Goal: Information Seeking & Learning: Learn about a topic

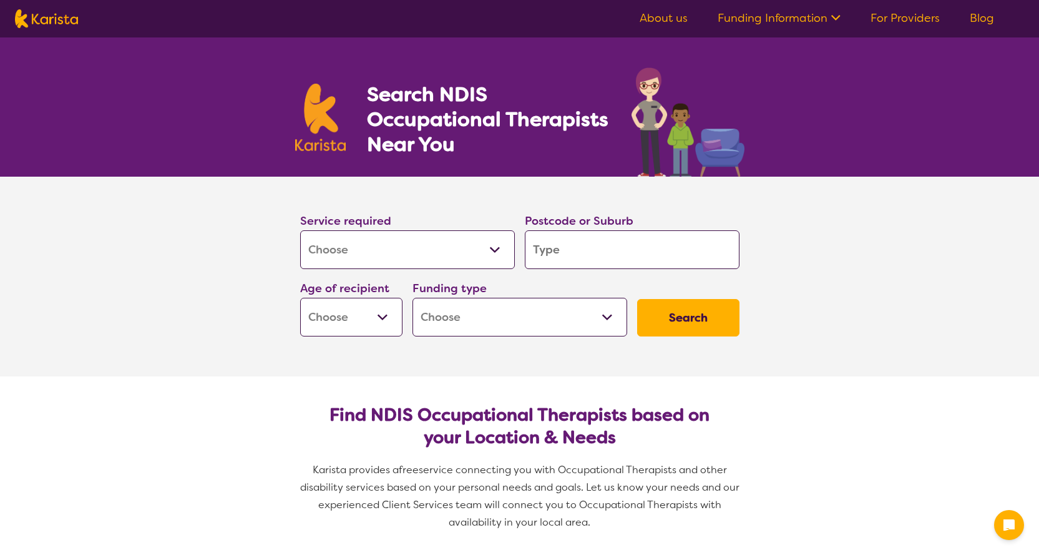
select select "[MEDICAL_DATA]"
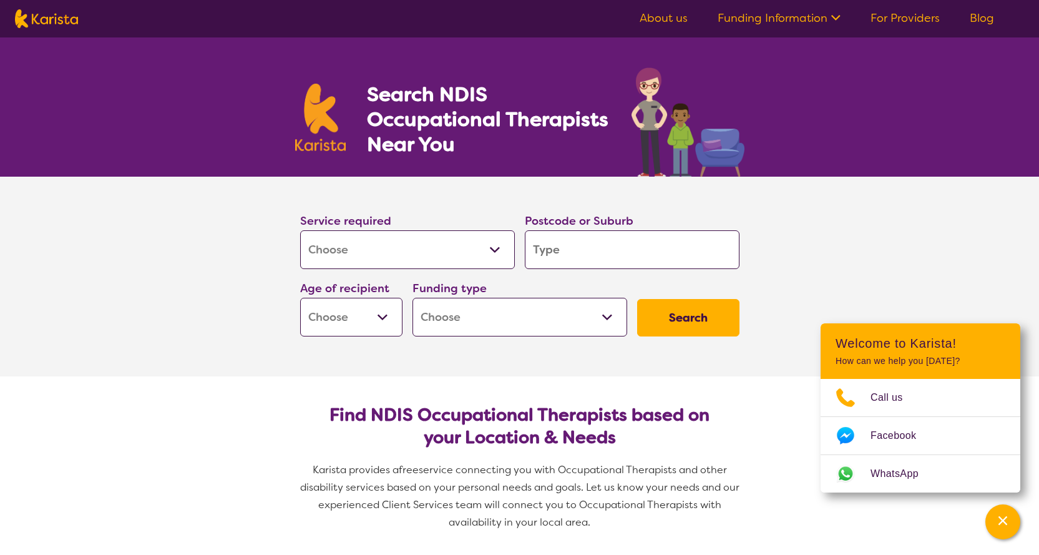
click at [556, 247] on input "search" at bounding box center [632, 249] width 215 height 39
type input "2"
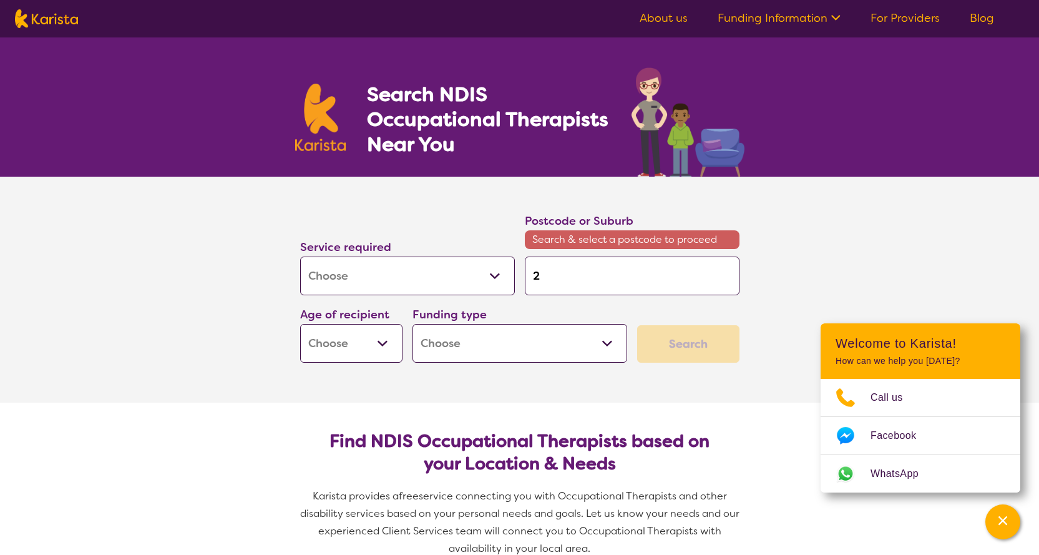
type input "25"
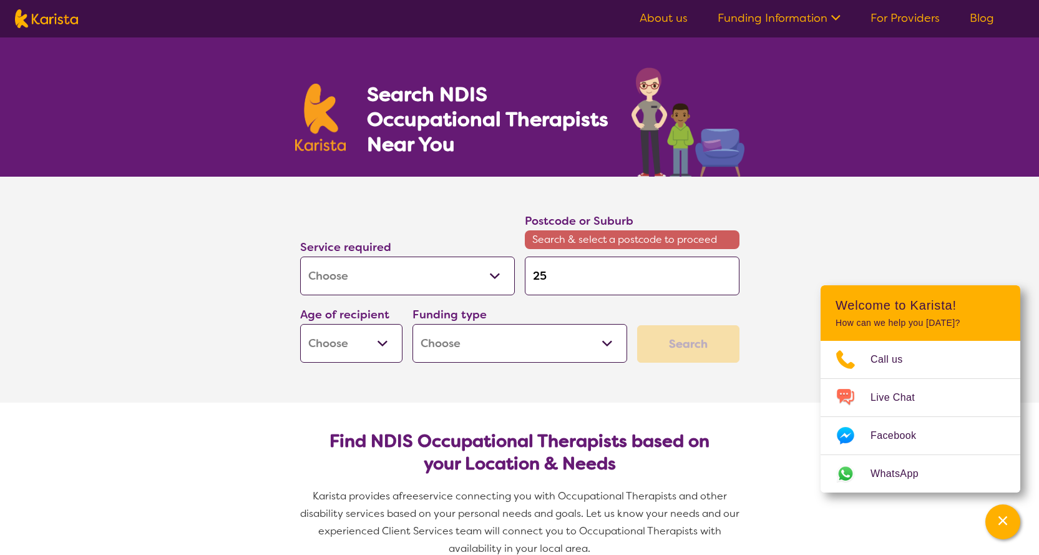
type input "257"
click at [597, 285] on input "257" at bounding box center [632, 276] width 215 height 39
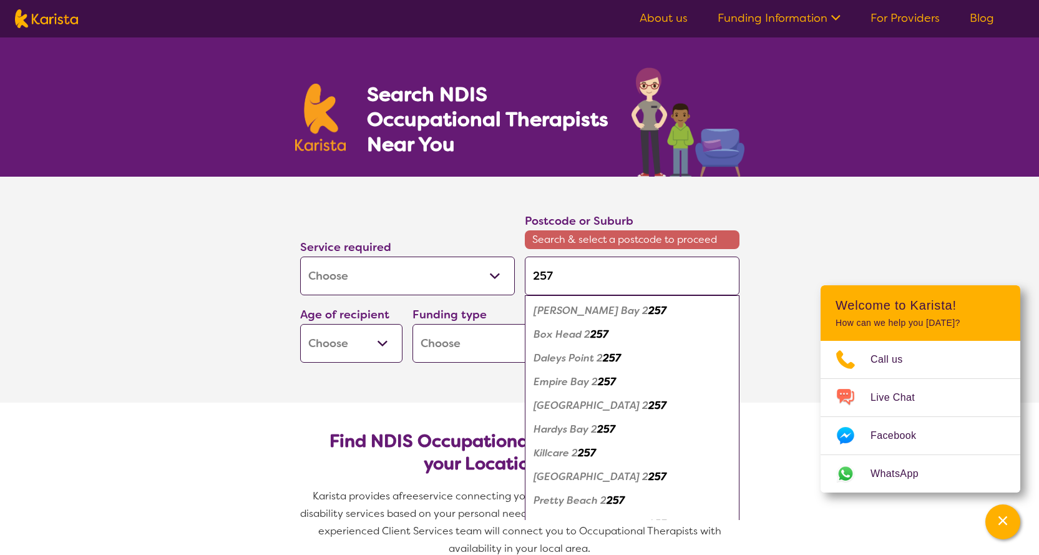
type input "2575"
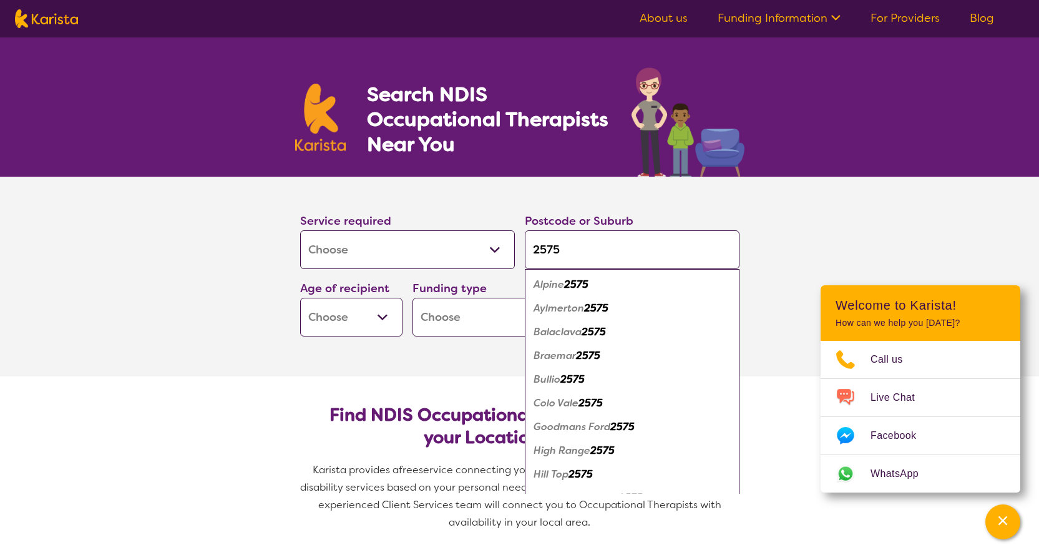
type input "257"
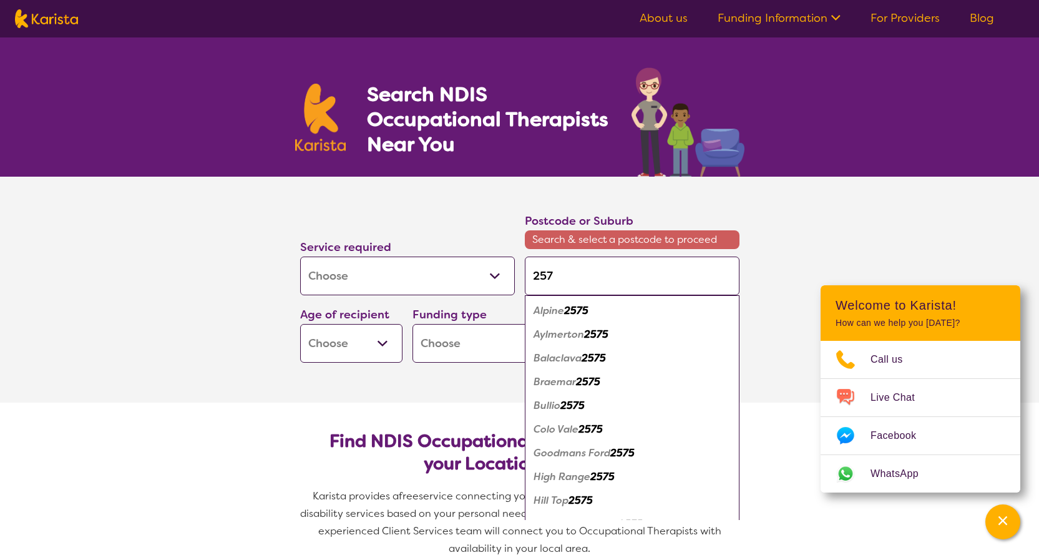
type input "2576"
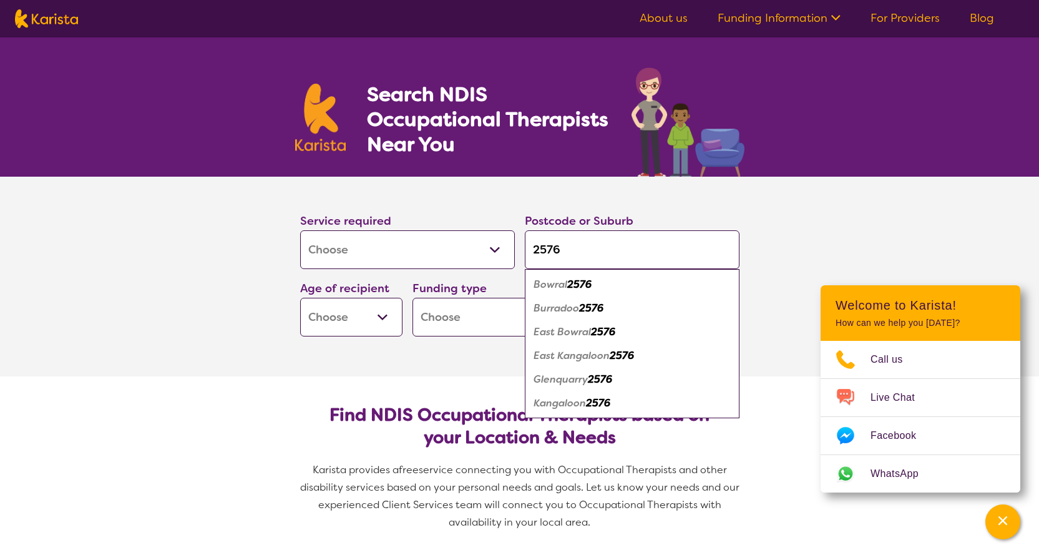
type input "2576"
click at [567, 290] on em "Bowral" at bounding box center [551, 284] width 34 height 13
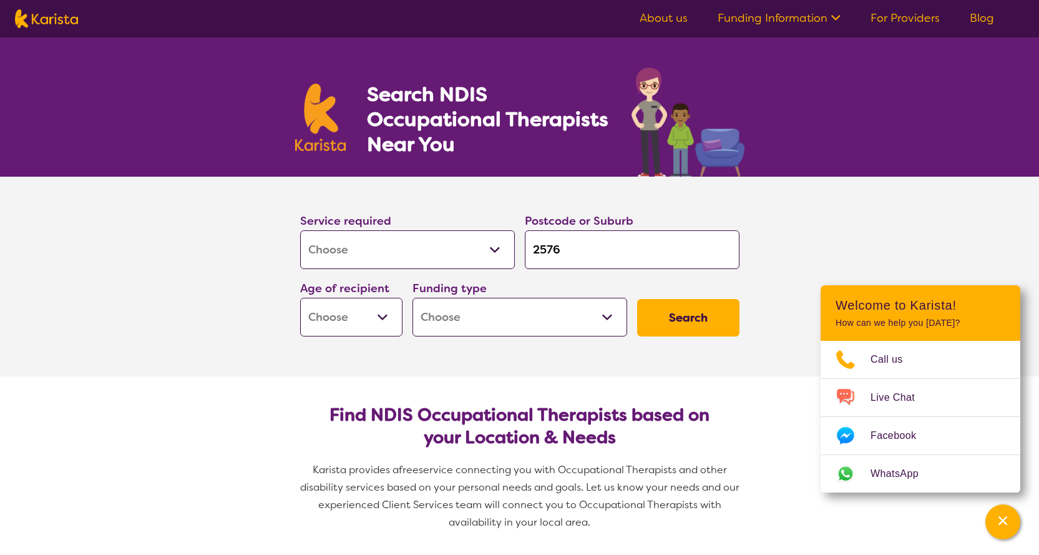
click at [382, 310] on select "Early Childhood - 0 to 9 Child - 10 to 11 Adolescent - 12 to 17 Adult - 18 to 6…" at bounding box center [351, 317] width 102 height 39
select select "AG"
click at [300, 298] on select "Early Childhood - 0 to 9 Child - 10 to 11 Adolescent - 12 to 17 Adult - 18 to 6…" at bounding box center [351, 317] width 102 height 39
select select "AG"
click at [551, 320] on select "Home Care Package (HCP) National Disability Insurance Scheme (NDIS) I don't know" at bounding box center [520, 317] width 215 height 39
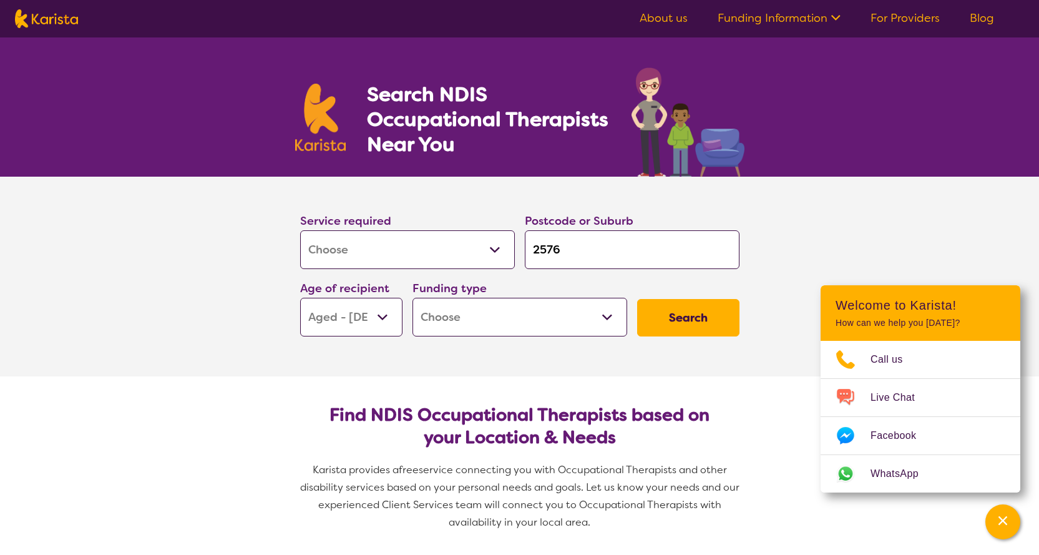
select select "i-don-t-know"
click at [413, 298] on select "Home Care Package (HCP) National Disability Insurance Scheme (NDIS) I don't know" at bounding box center [520, 317] width 215 height 39
select select "i-don-t-know"
click at [668, 315] on button "Search" at bounding box center [688, 317] width 102 height 37
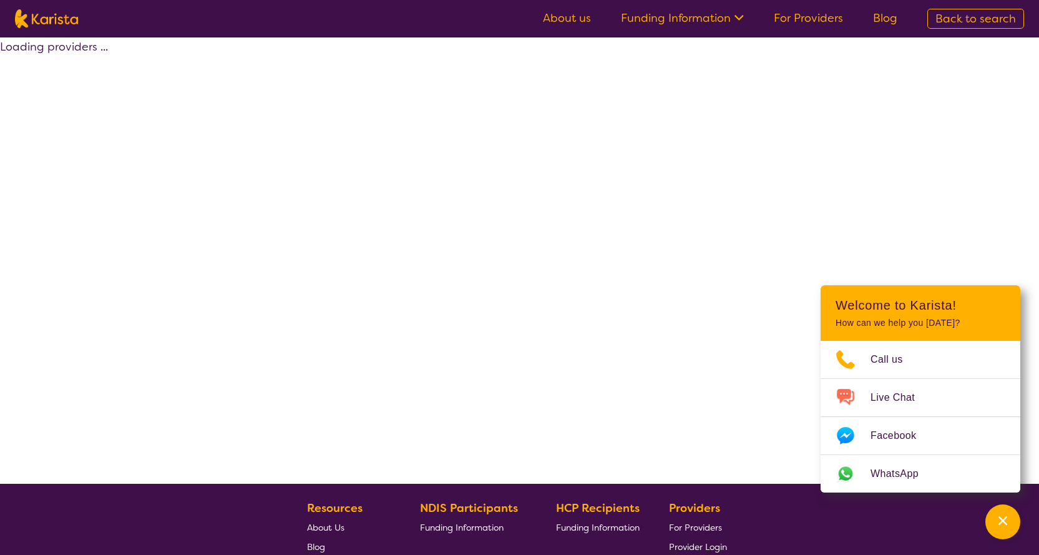
select select "[MEDICAL_DATA]"
select select "AG"
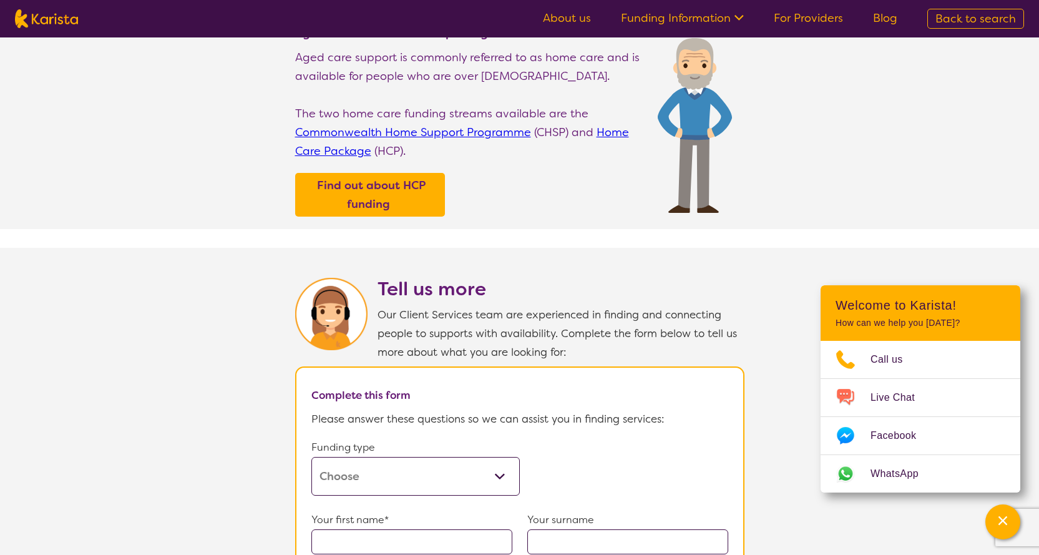
scroll to position [499, 0]
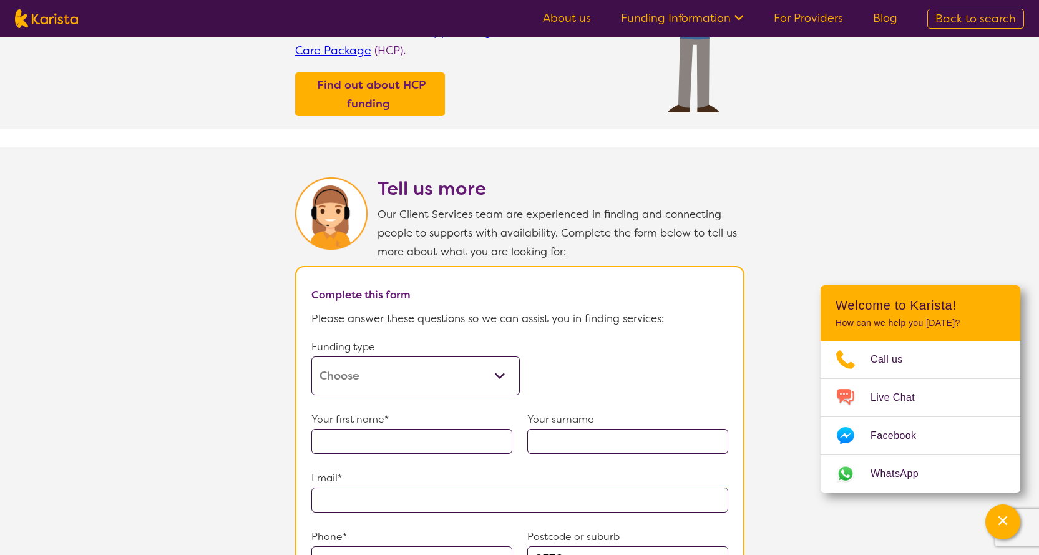
select select "[MEDICAL_DATA]"
select select "AG"
select select "i-don-t-know"
select select "[MEDICAL_DATA]"
select select "AG"
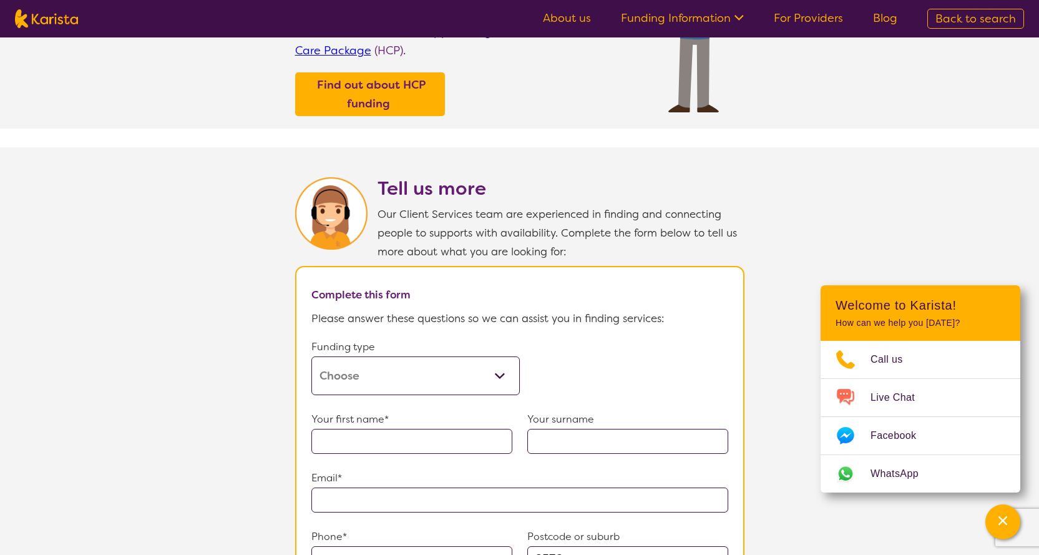
select select "i-don-t-know"
